Goal: Find specific page/section: Find specific page/section

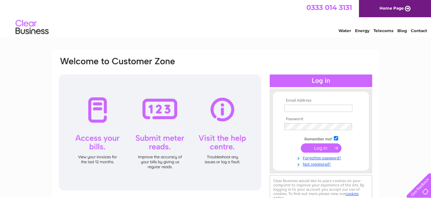
type input "wagtailspetshop@outlook.com"
click at [318, 146] on input "submit" at bounding box center [321, 147] width 41 height 9
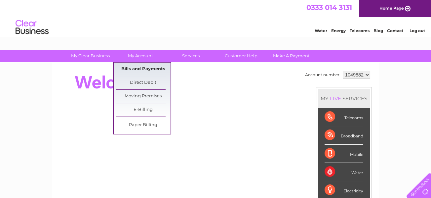
click at [142, 69] on link "Bills and Payments" at bounding box center [143, 68] width 55 height 13
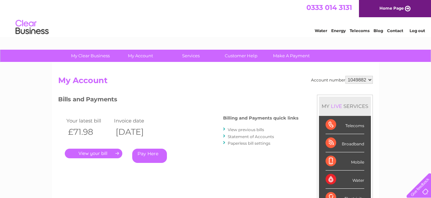
click at [100, 151] on link "." at bounding box center [93, 153] width 57 height 10
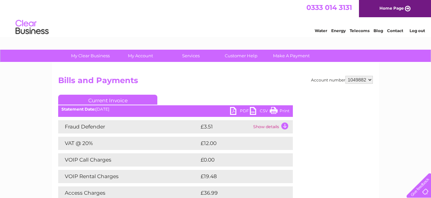
click at [237, 110] on link "PDF" at bounding box center [240, 112] width 20 height 10
